Goal: Ask a question

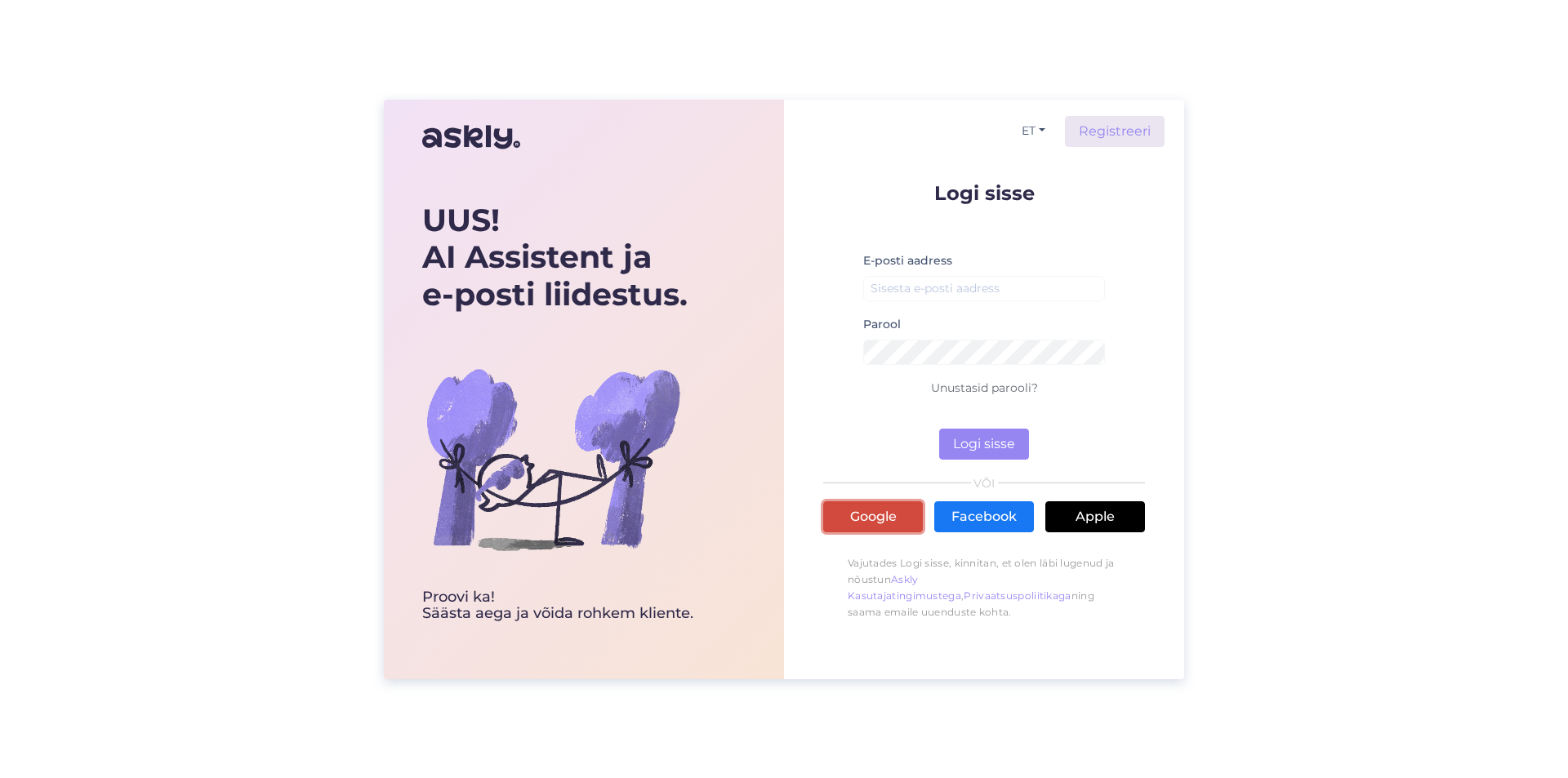
click at [880, 519] on link "Google" at bounding box center [873, 516] width 100 height 31
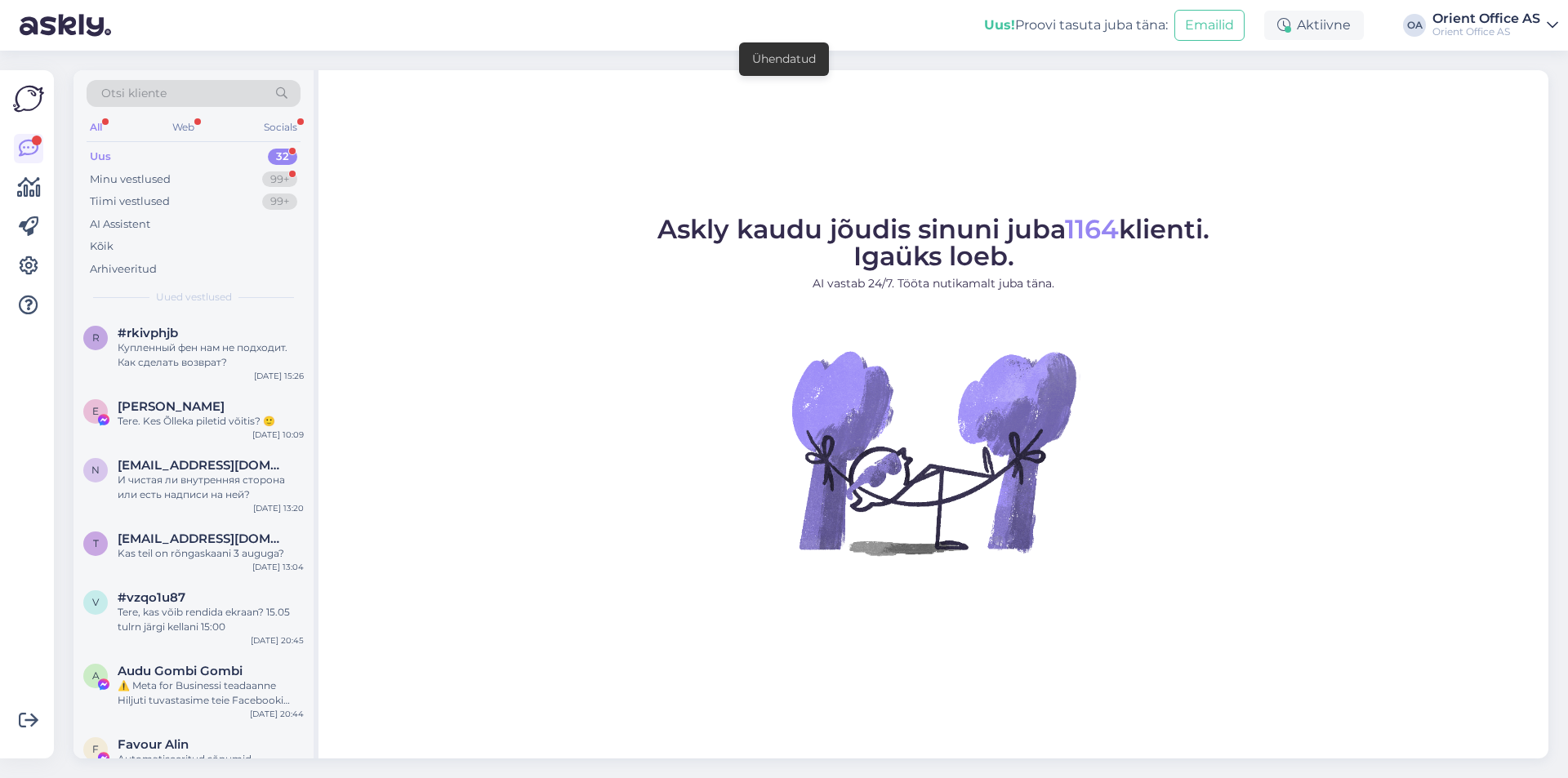
drag, startPoint x: 102, startPoint y: 247, endPoint x: 192, endPoint y: 285, distance: 97.7
click at [103, 247] on div "Kõik" at bounding box center [101, 246] width 24 height 16
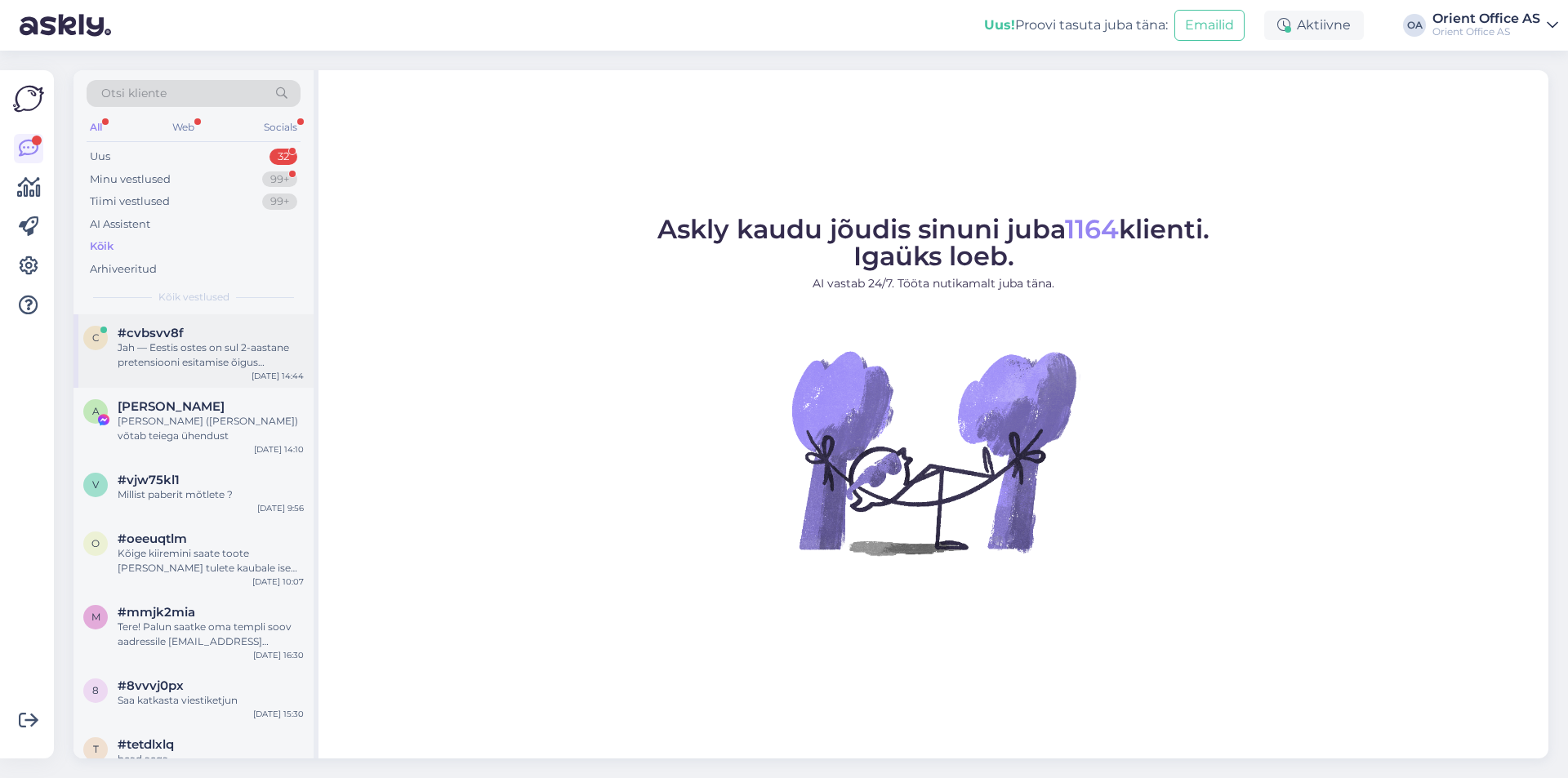
click at [254, 364] on div "Jah — Eestis ostes on sul 2-aastane pretensiooni esitamise õigus (tarbijaõigust…" at bounding box center [210, 355] width 186 height 29
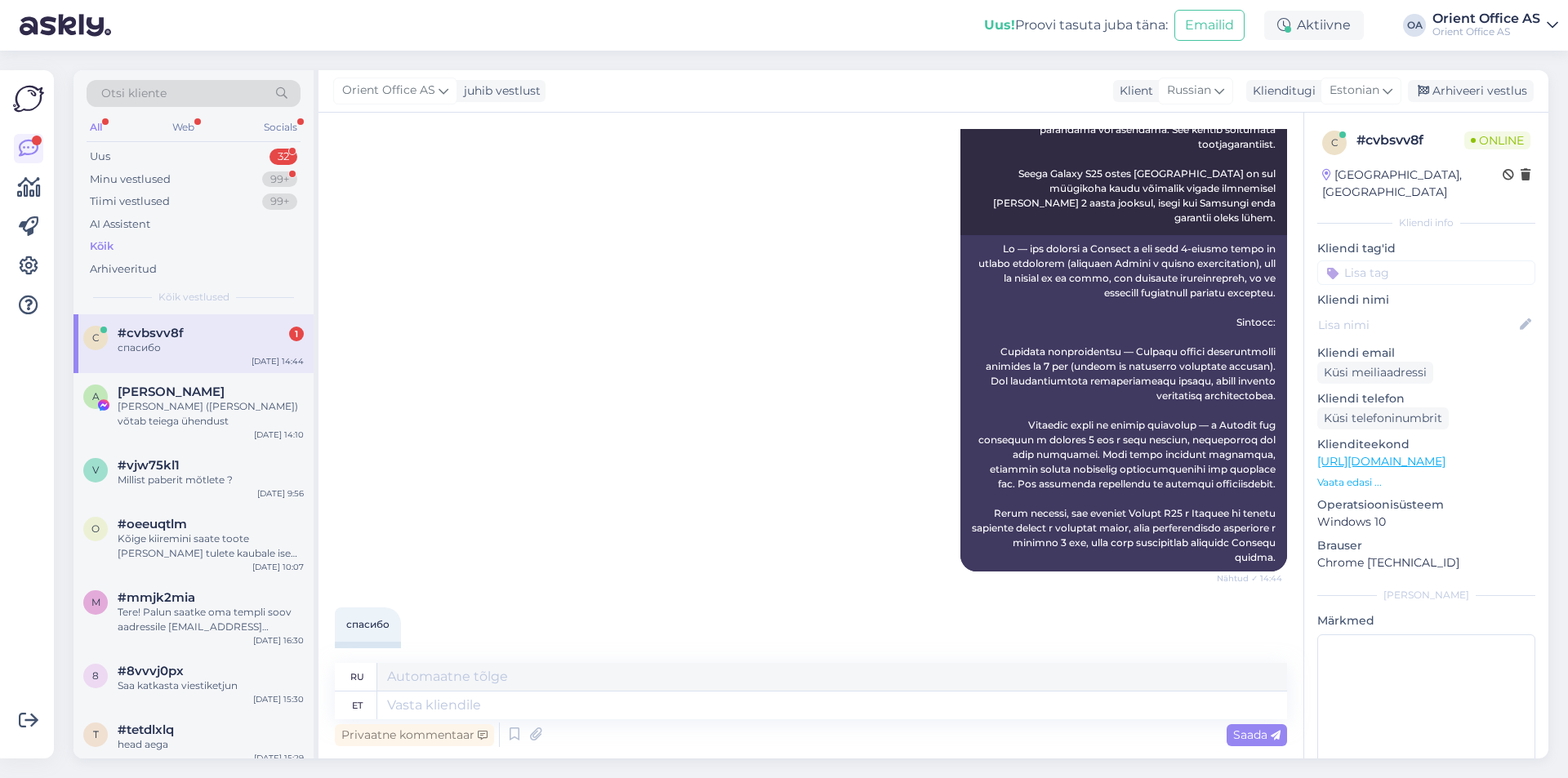
scroll to position [1201, 0]
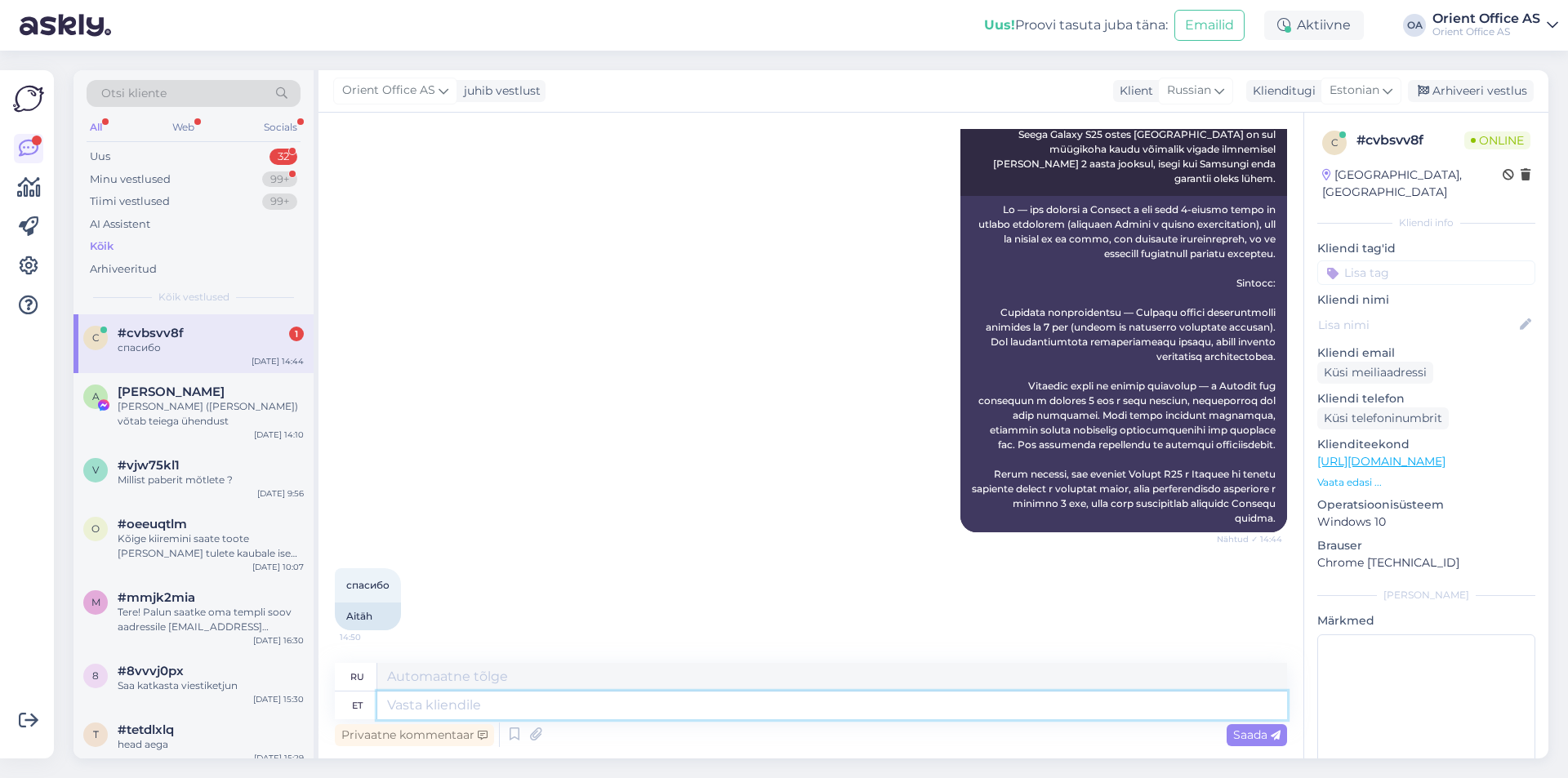
click at [538, 709] on textarea at bounding box center [833, 706] width 910 height 28
click at [145, 398] on span "[PERSON_NAME]" at bounding box center [171, 391] width 107 height 14
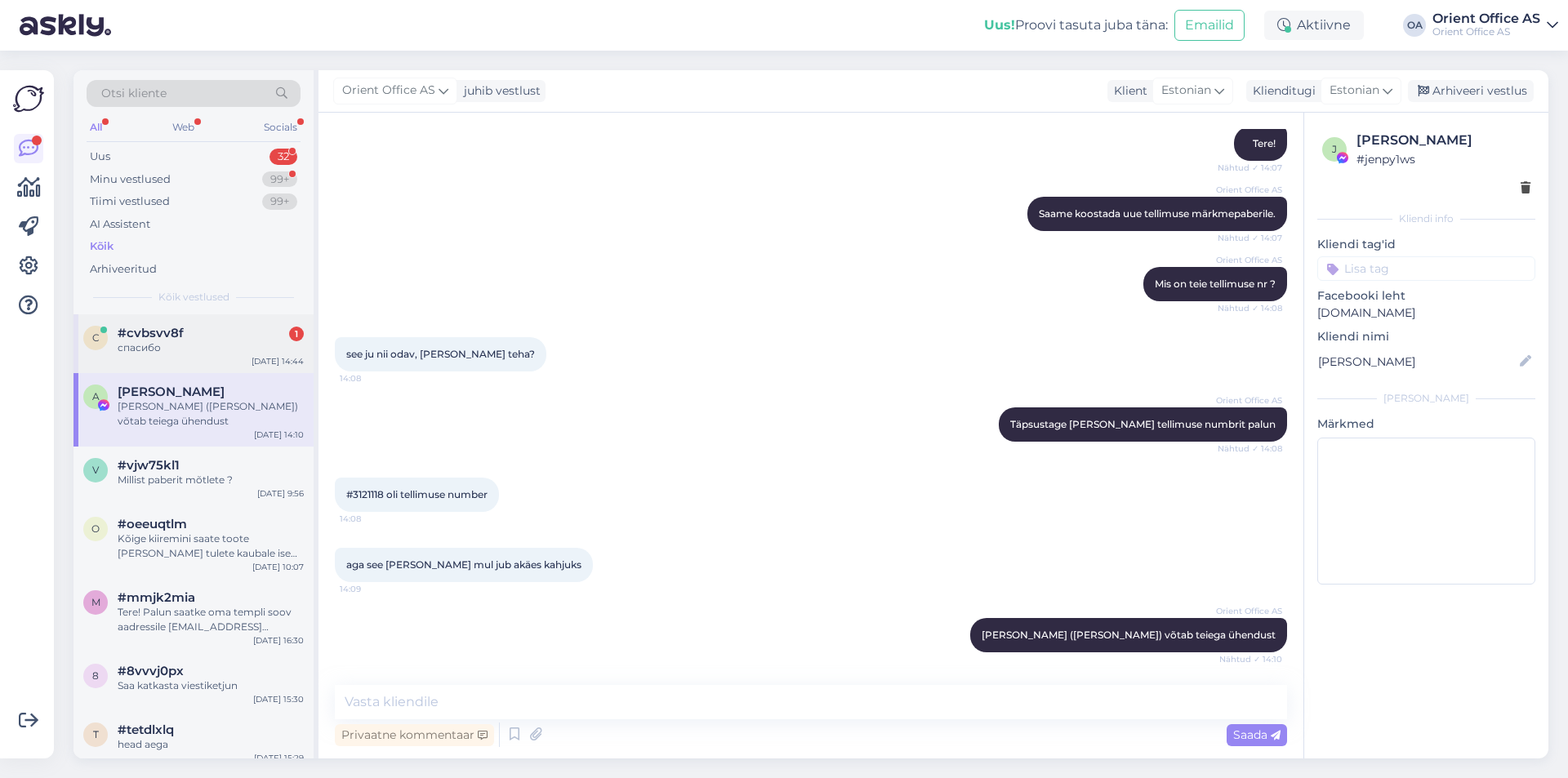
click at [172, 343] on div "спасибо" at bounding box center [210, 348] width 186 height 14
